Goal: Browse casually: Explore the website without a specific task or goal

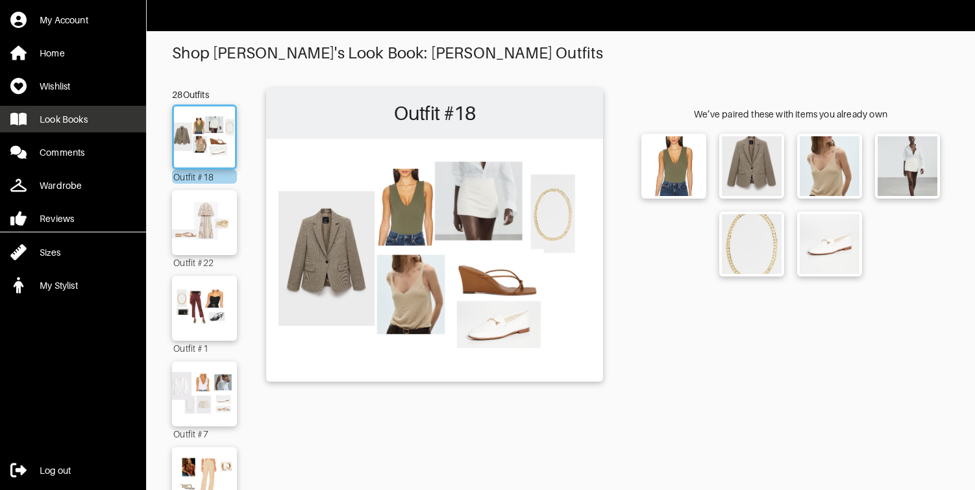
click at [37, 125] on link "Look Books" at bounding box center [73, 119] width 146 height 27
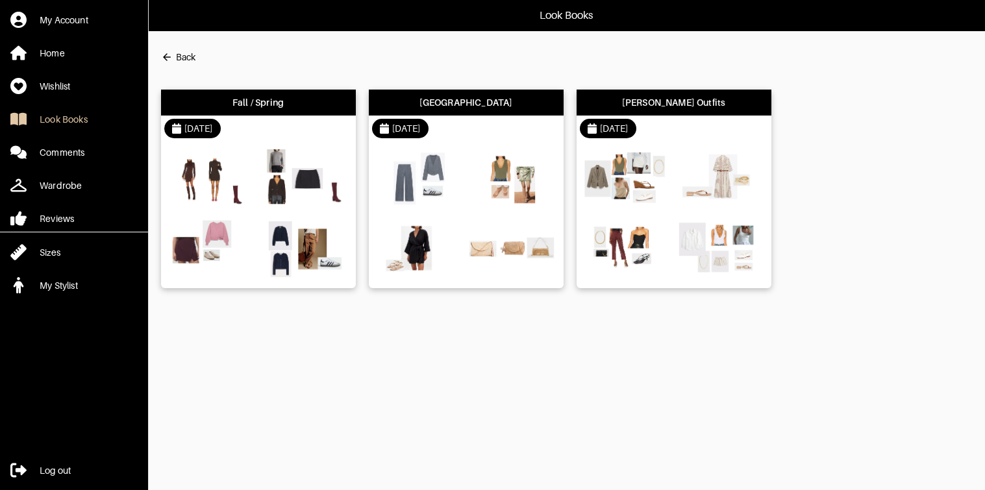
click at [197, 212] on div at bounding box center [258, 215] width 195 height 147
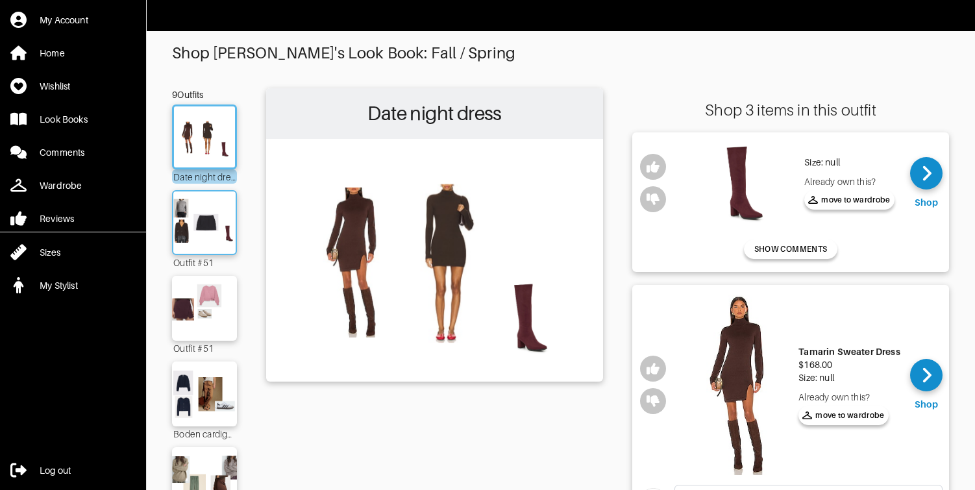
click at [212, 244] on img at bounding box center [205, 222] width 70 height 49
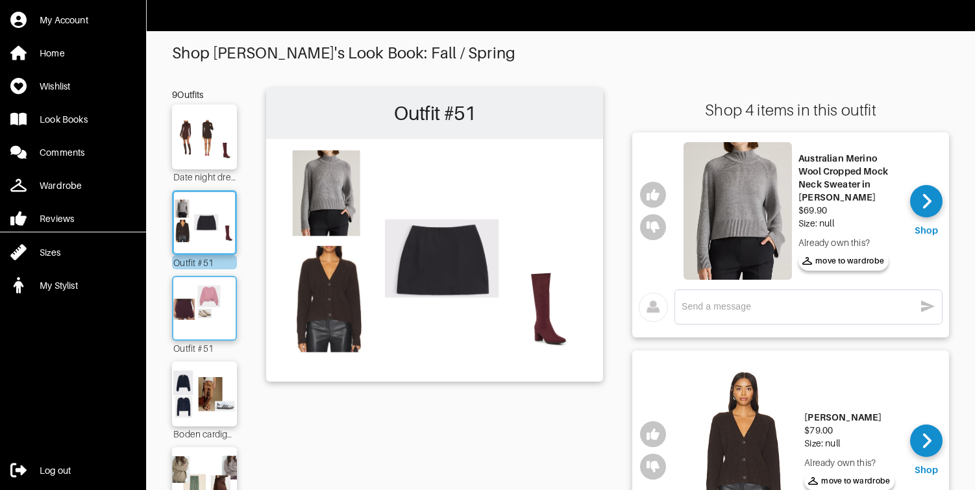
click at [195, 319] on img at bounding box center [205, 308] width 70 height 49
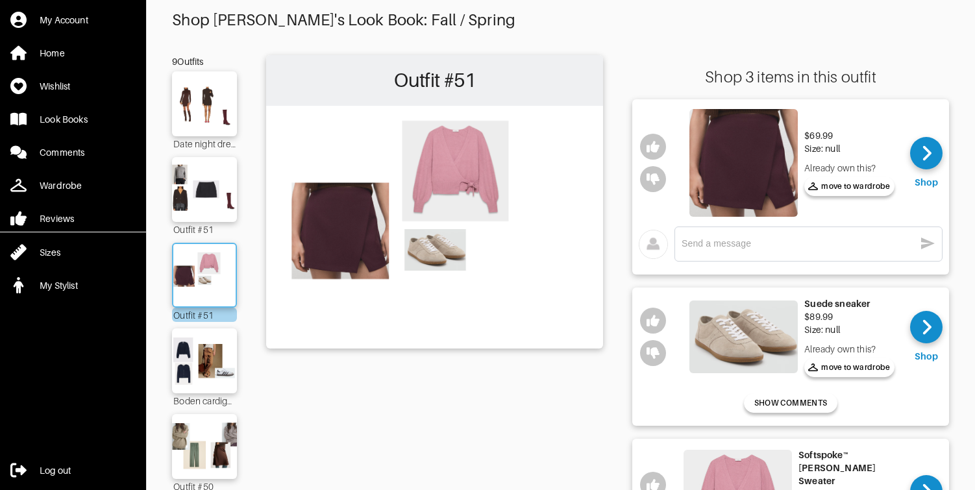
scroll to position [164, 0]
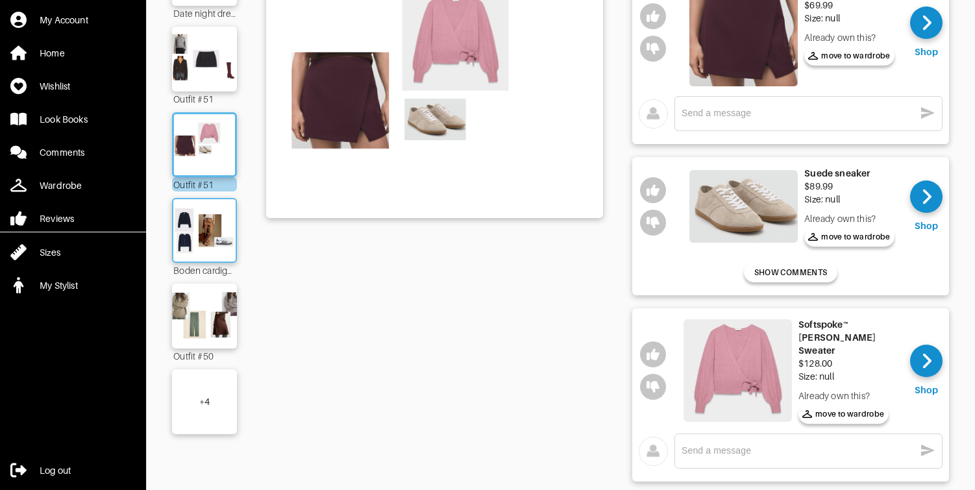
click at [200, 232] on img at bounding box center [205, 230] width 70 height 49
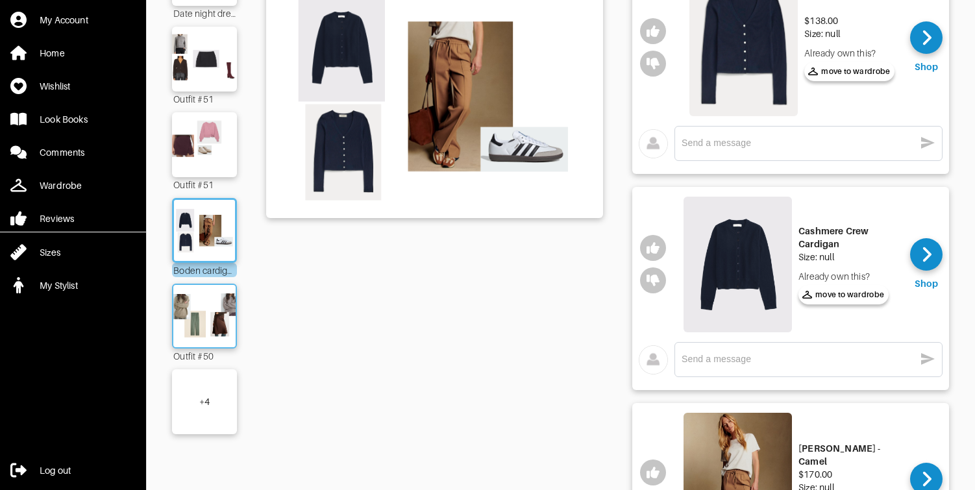
click at [198, 302] on img at bounding box center [205, 316] width 70 height 49
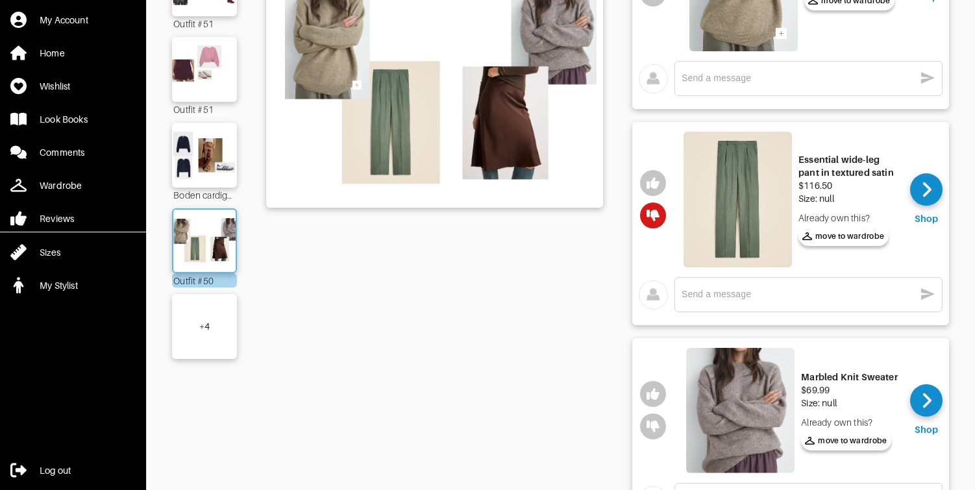
scroll to position [368, 0]
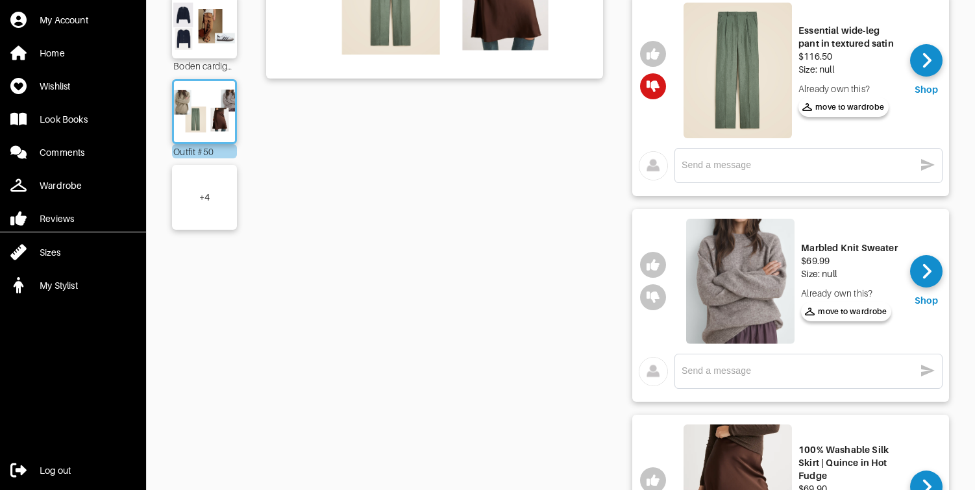
click at [207, 204] on div "+ 4" at bounding box center [204, 197] width 65 height 65
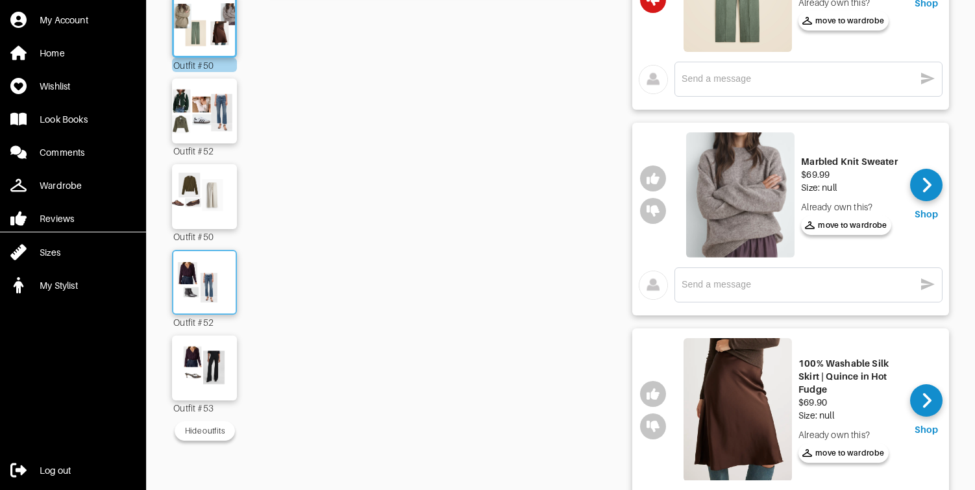
click at [193, 366] on img at bounding box center [205, 368] width 74 height 52
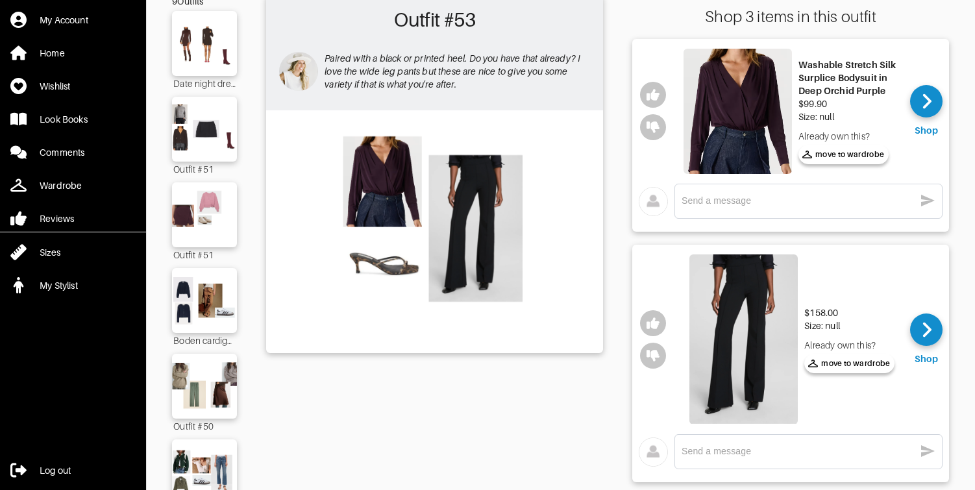
scroll to position [58, 0]
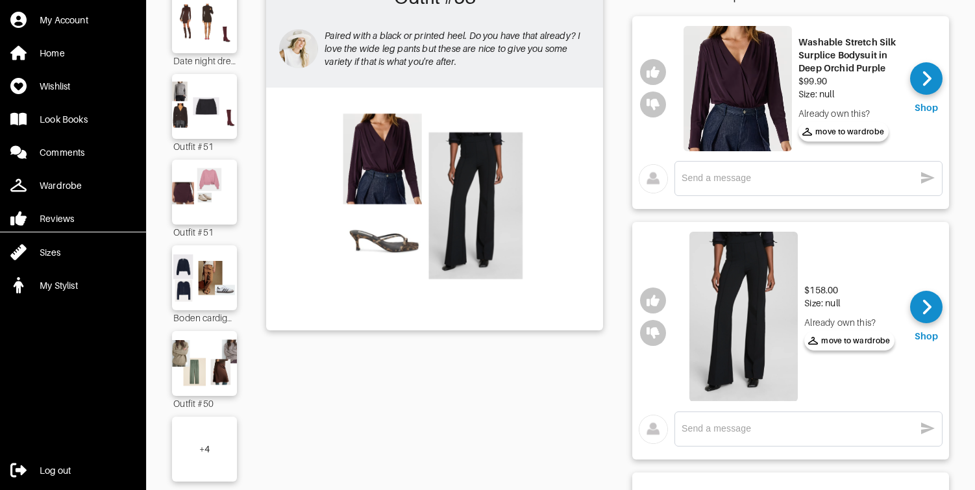
scroll to position [116, 0]
click at [225, 438] on div "+ 4" at bounding box center [204, 449] width 65 height 65
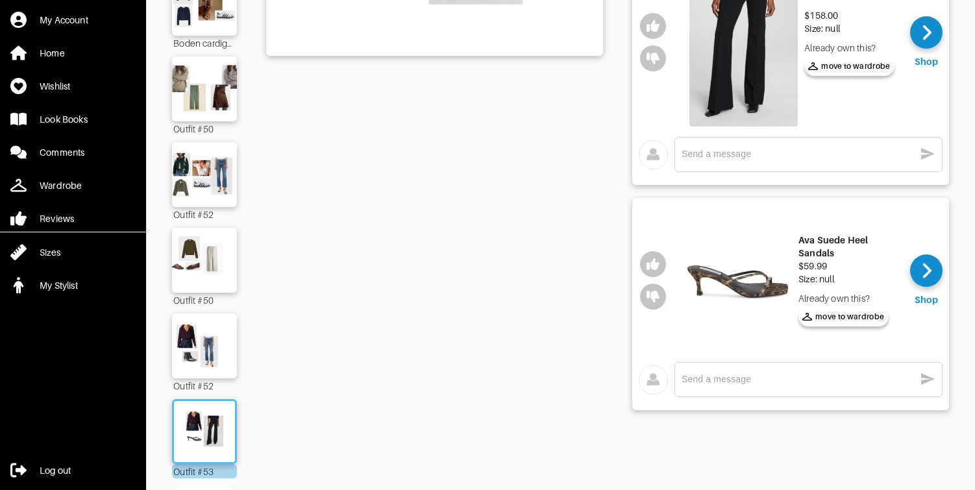
scroll to position [428, 0]
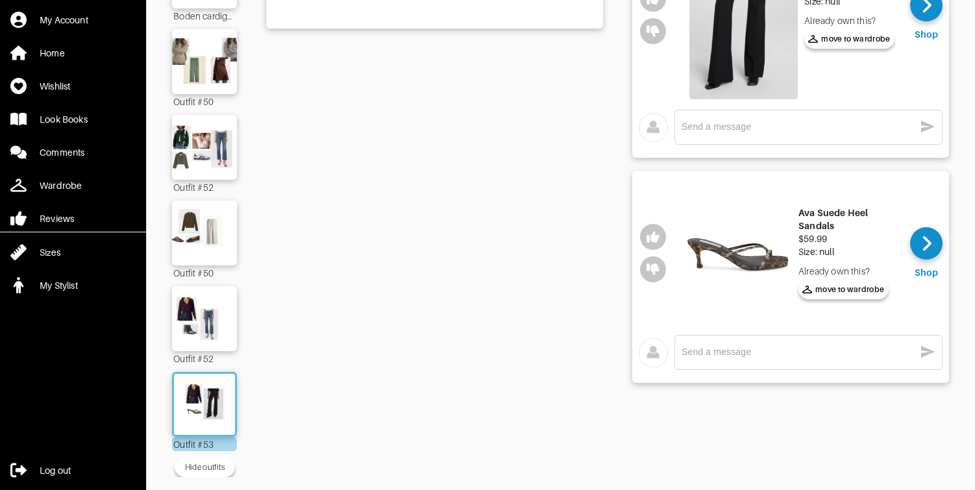
click at [723, 37] on img at bounding box center [744, 15] width 108 height 171
